Goal: Information Seeking & Learning: Learn about a topic

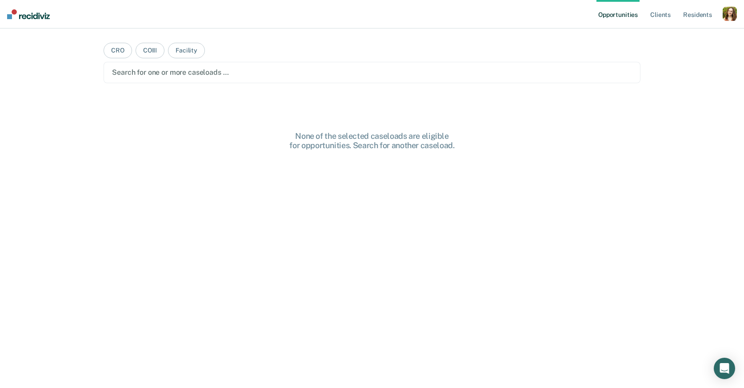
click at [733, 16] on div "button" at bounding box center [730, 14] width 14 height 14
click at [682, 36] on link "Profile" at bounding box center [694, 36] width 72 height 8
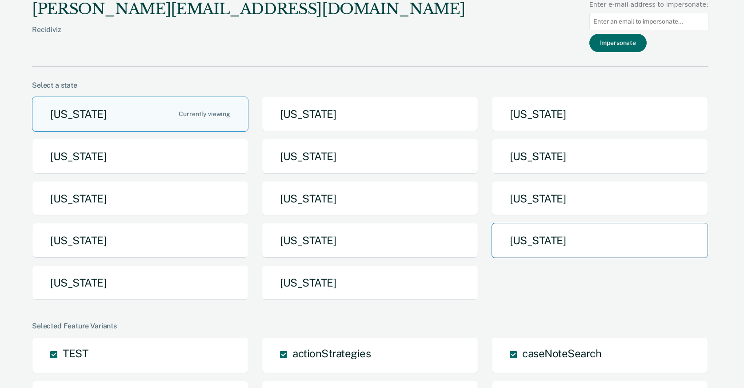
click at [508, 235] on button "[US_STATE]" at bounding box center [600, 240] width 217 height 35
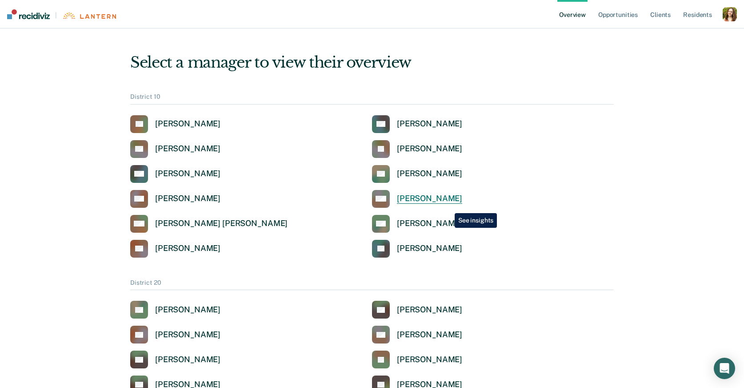
click at [447, 205] on link "MM [PERSON_NAME]" at bounding box center [417, 199] width 90 height 18
